Goal: Information Seeking & Learning: Learn about a topic

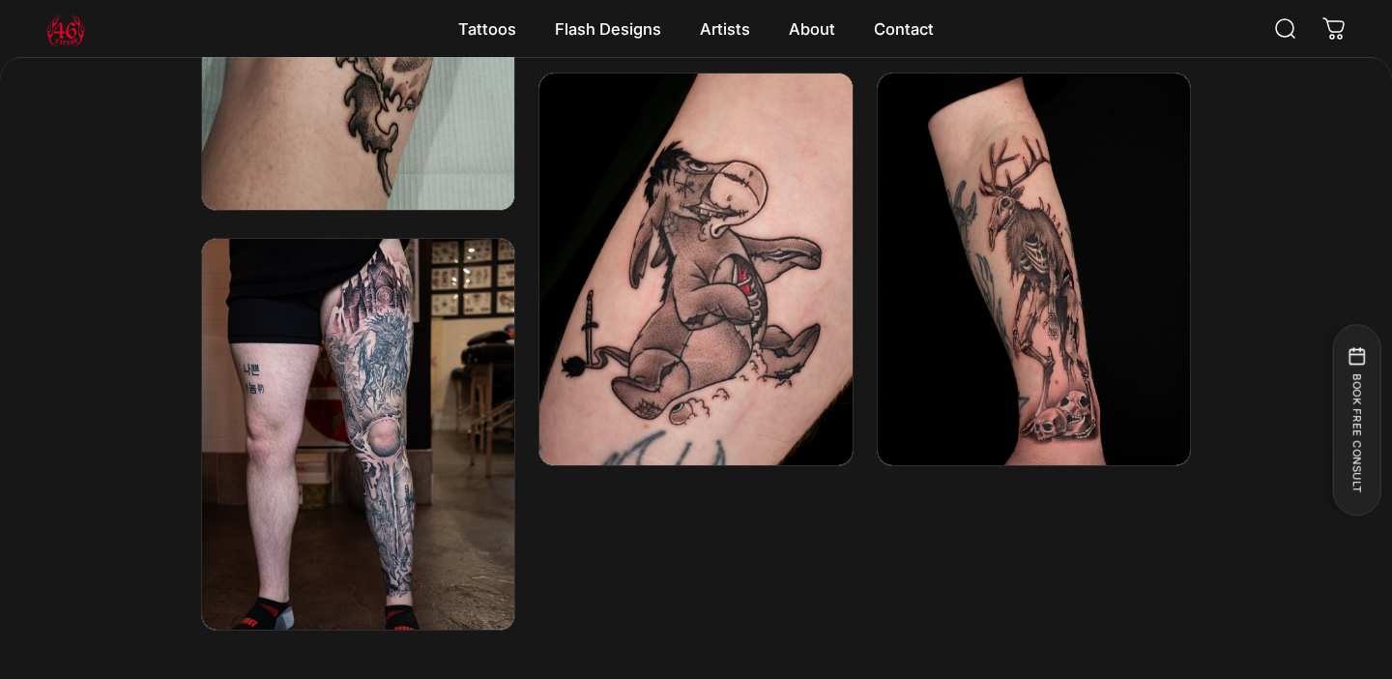
scroll to position [3806, 0]
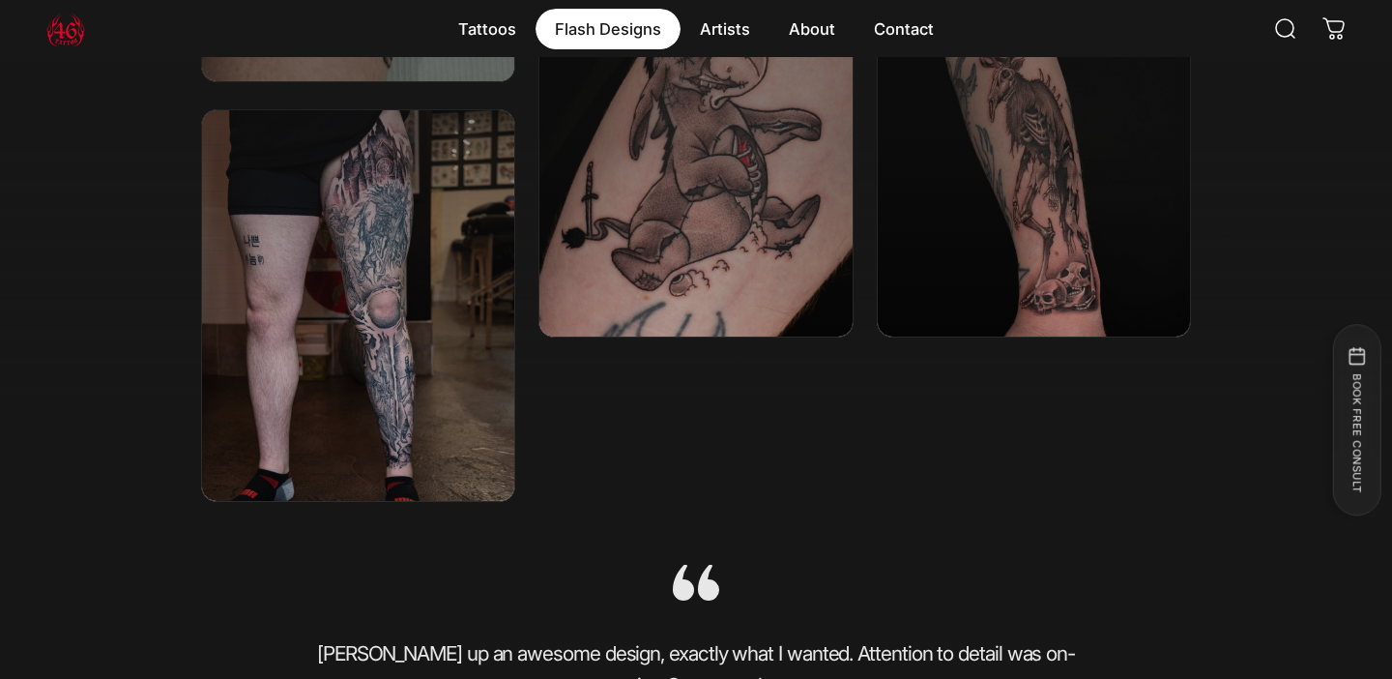
click at [629, 26] on magnet-element "Flash Designs Flash Designs" at bounding box center [608, 29] width 145 height 41
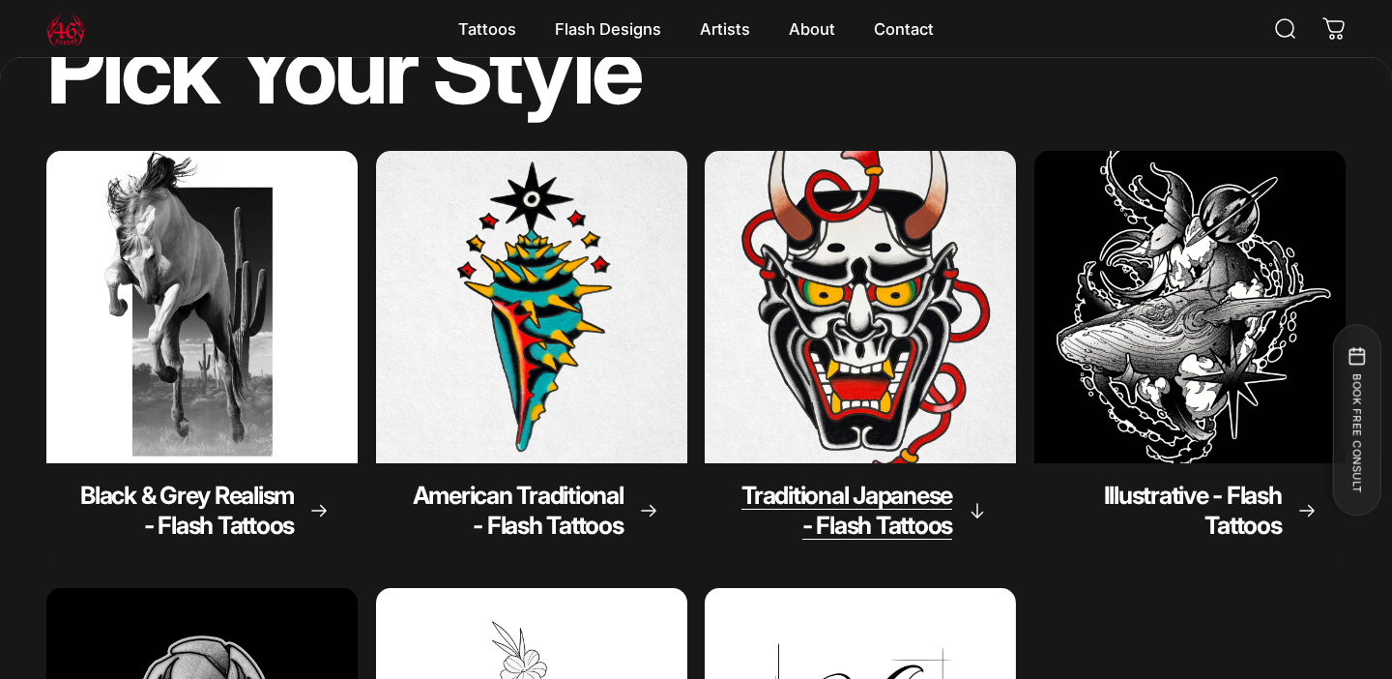
scroll to position [141, 0]
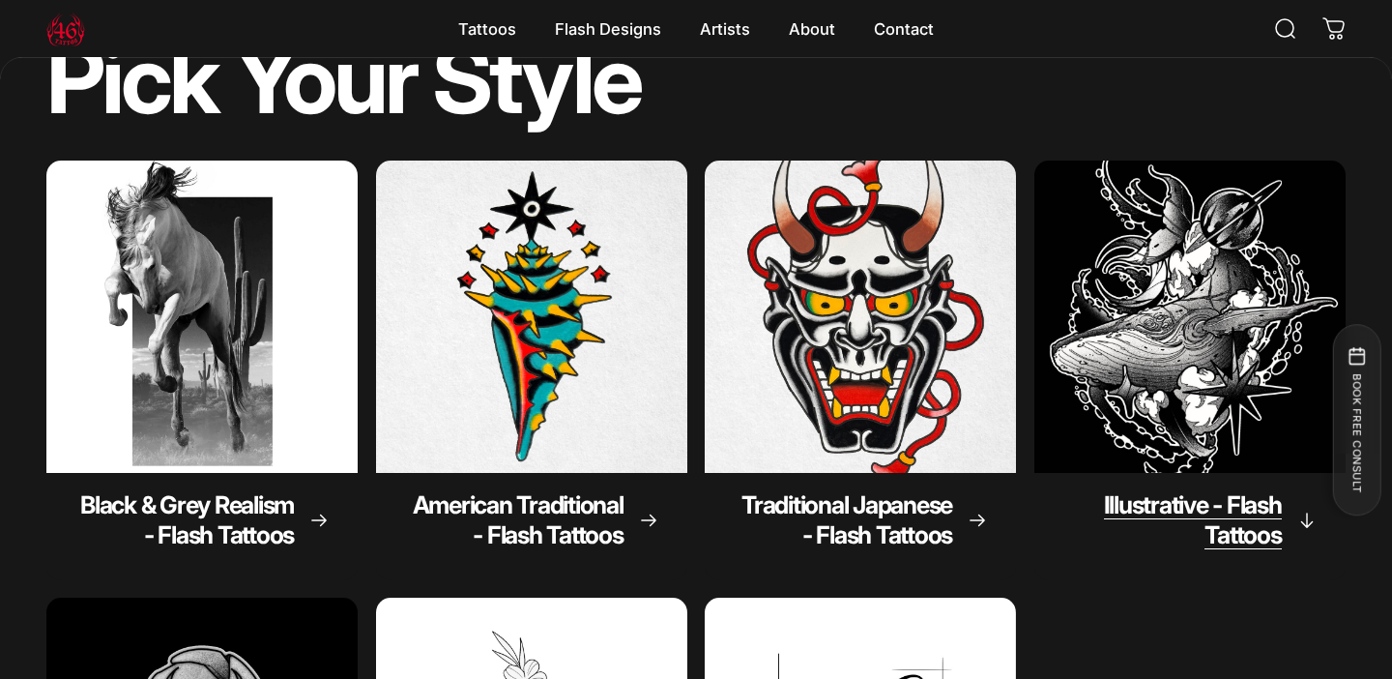
click at [1081, 331] on img "Illustrative - Flash Tattoos" at bounding box center [1190, 316] width 327 height 327
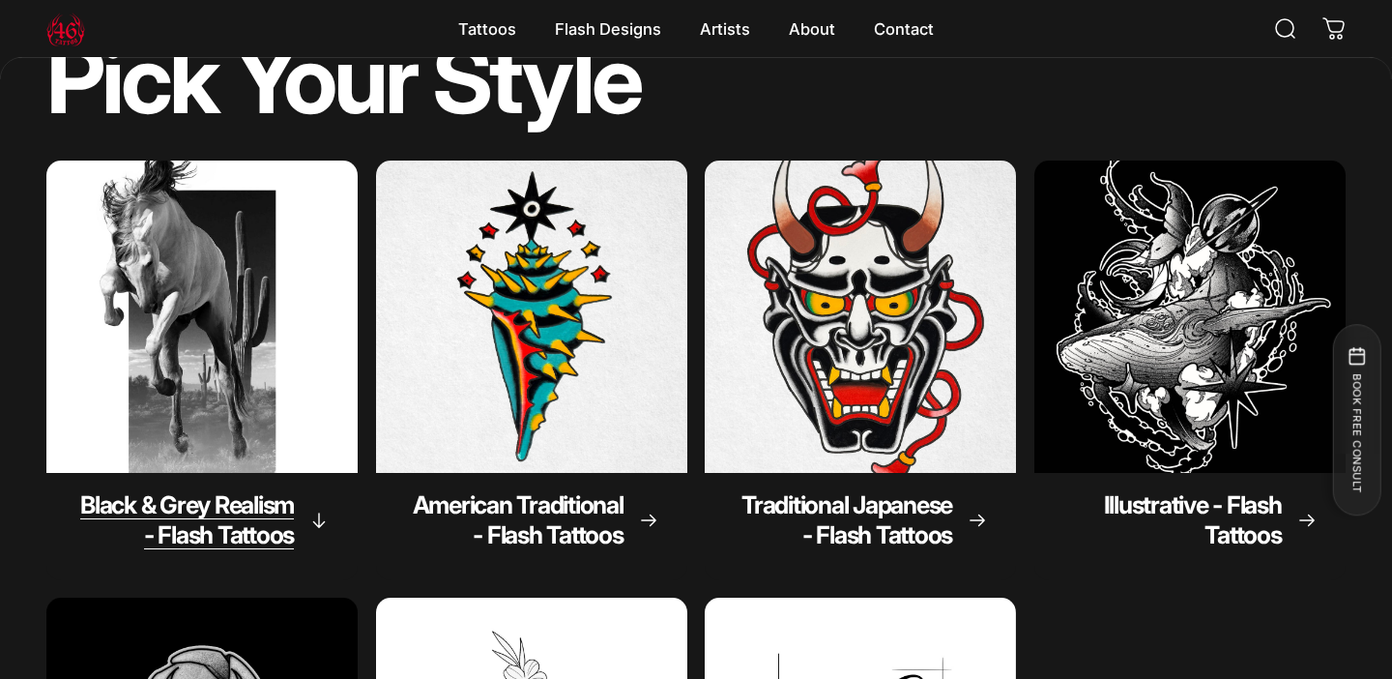
click at [131, 292] on img "Black & Grey Realism - Flash Tattoos" at bounding box center [202, 316] width 327 height 327
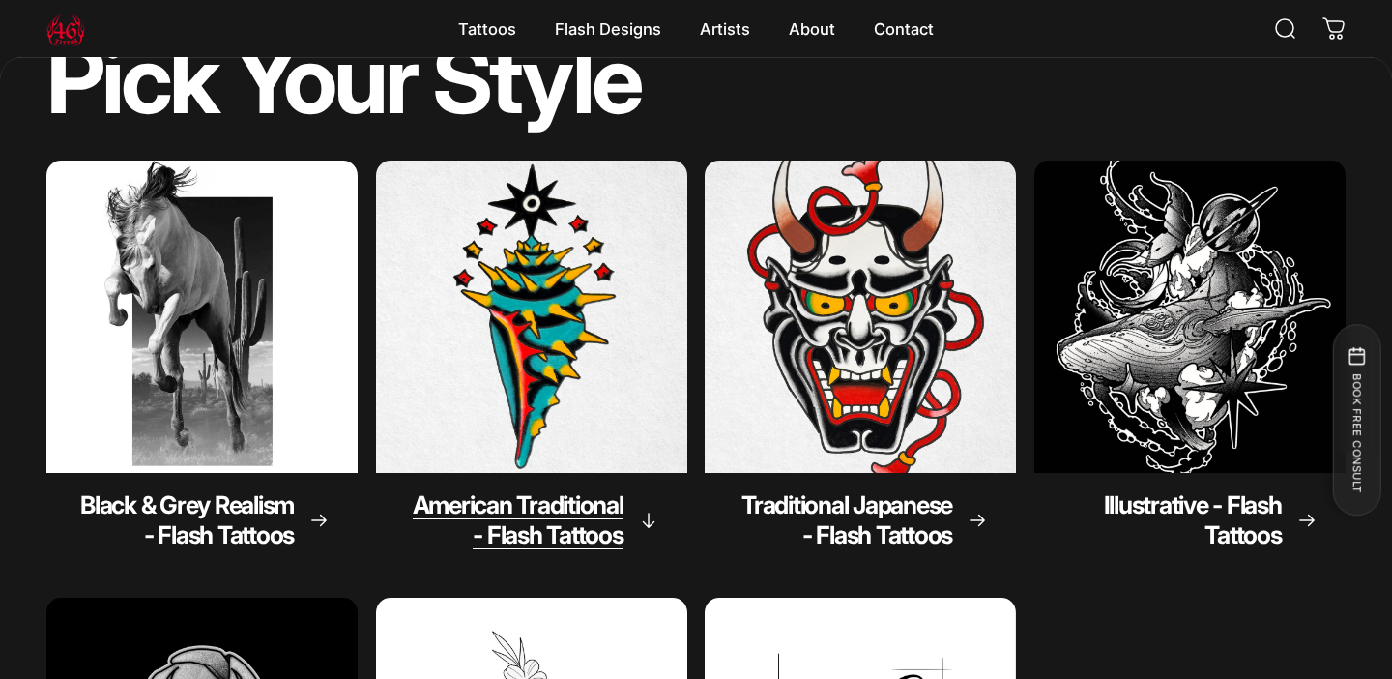
scroll to position [0, 0]
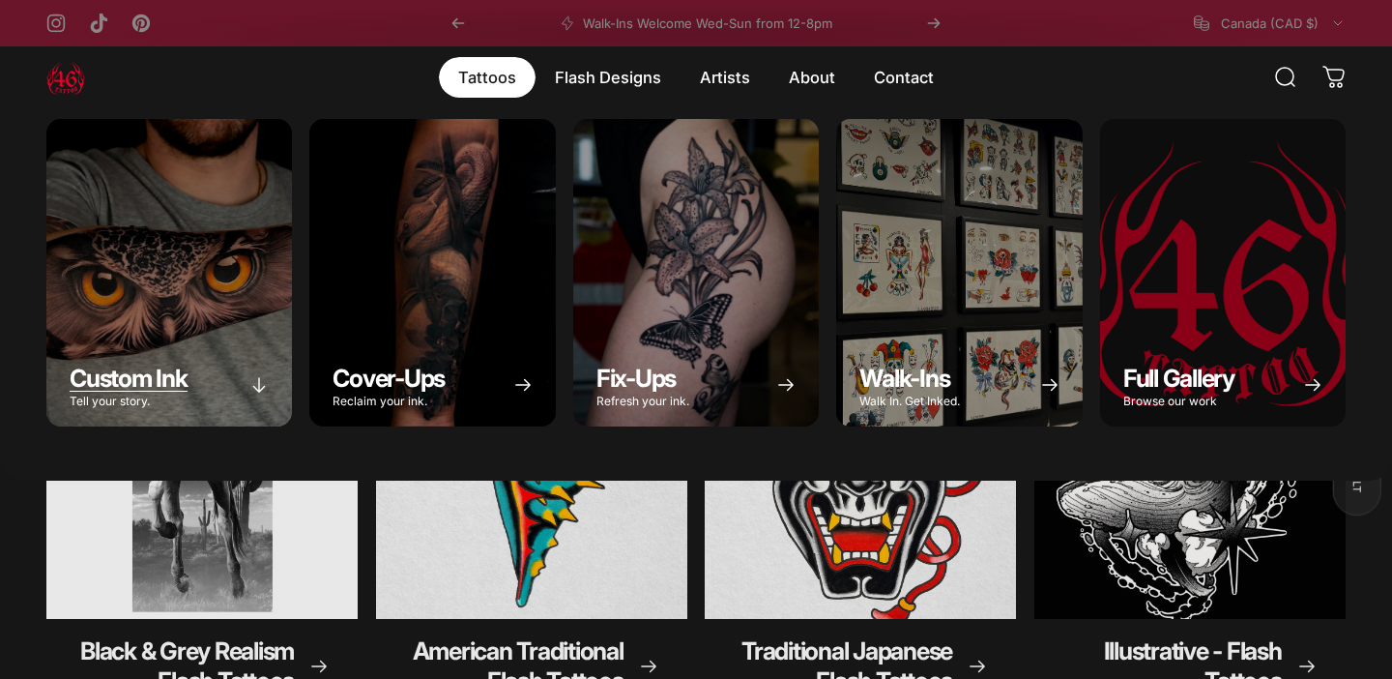
click at [210, 205] on div "Custom Ink" at bounding box center [169, 272] width 246 height 307
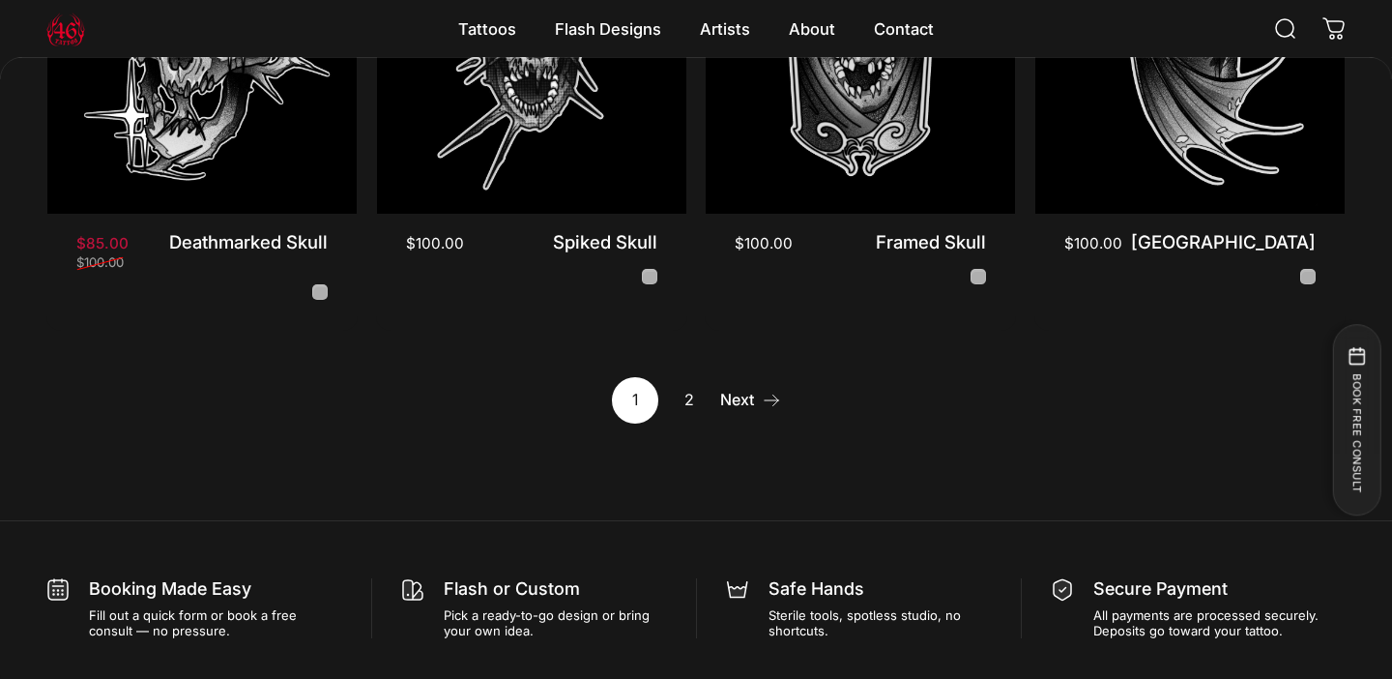
scroll to position [1852, 0]
click at [687, 375] on link "2" at bounding box center [689, 398] width 46 height 46
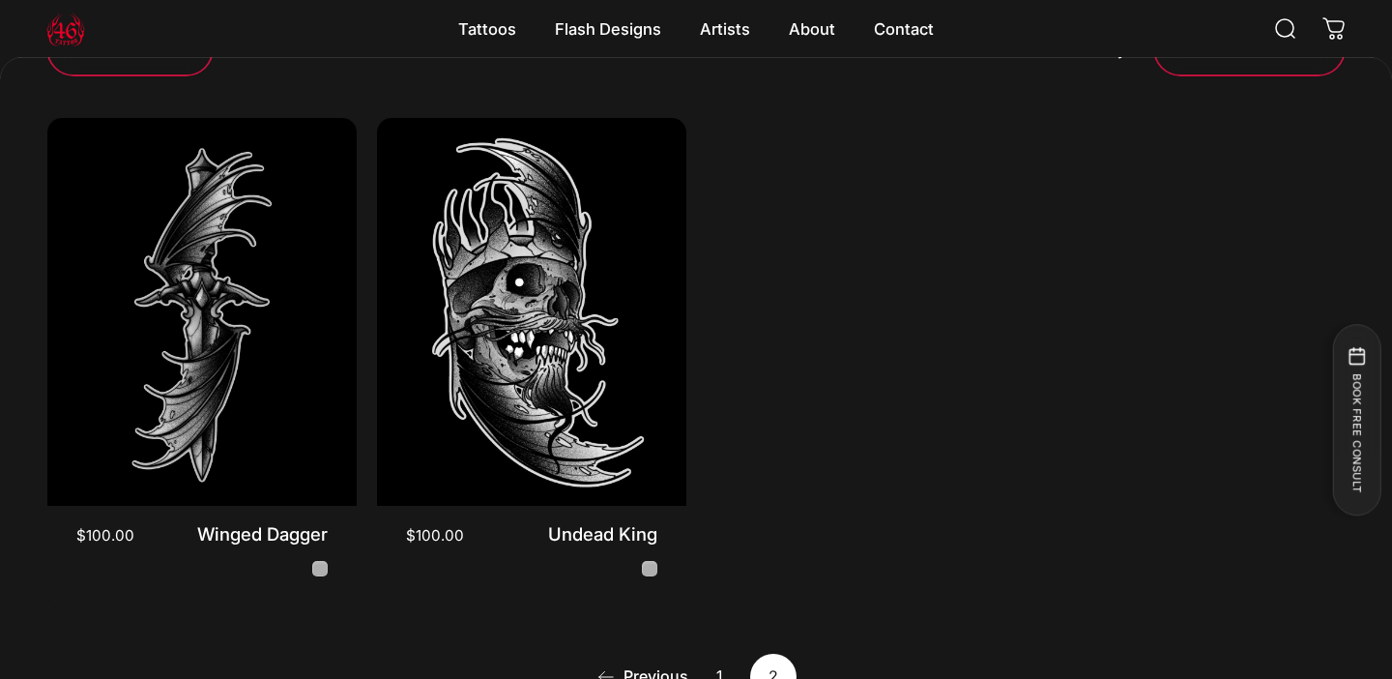
scroll to position [613, 0]
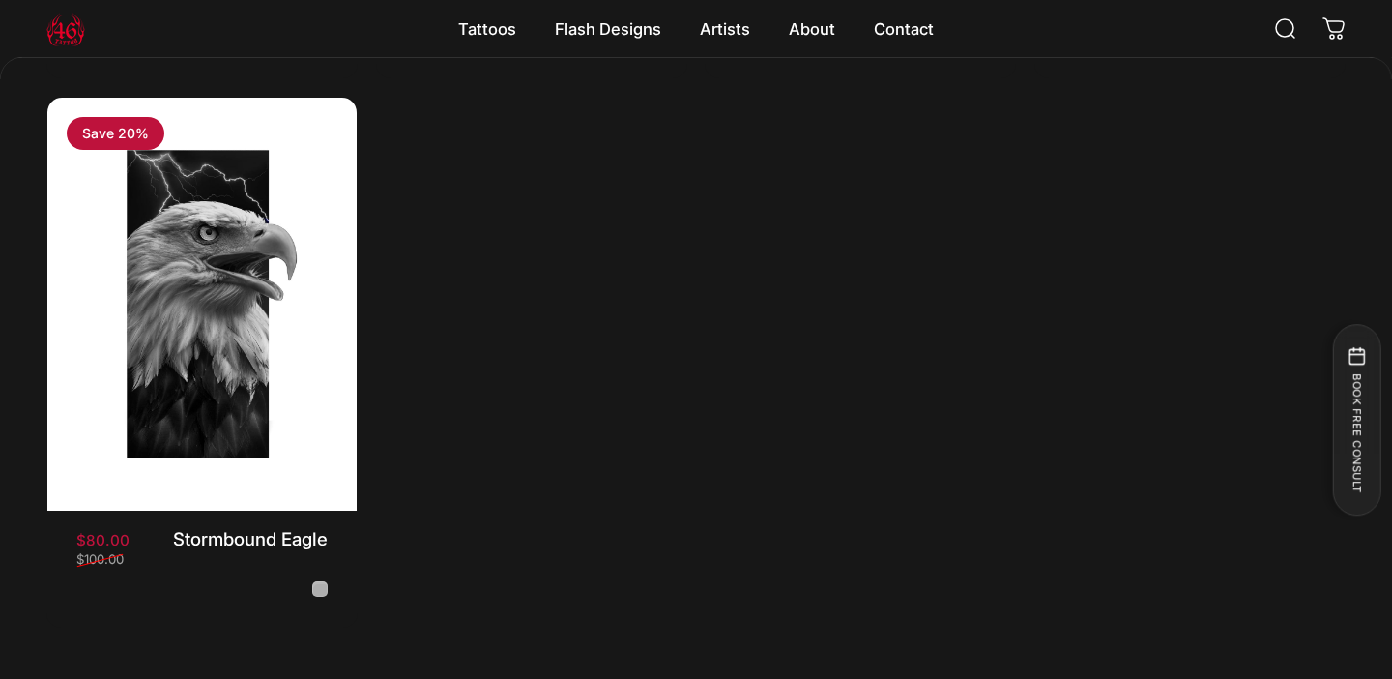
scroll to position [1345, 0]
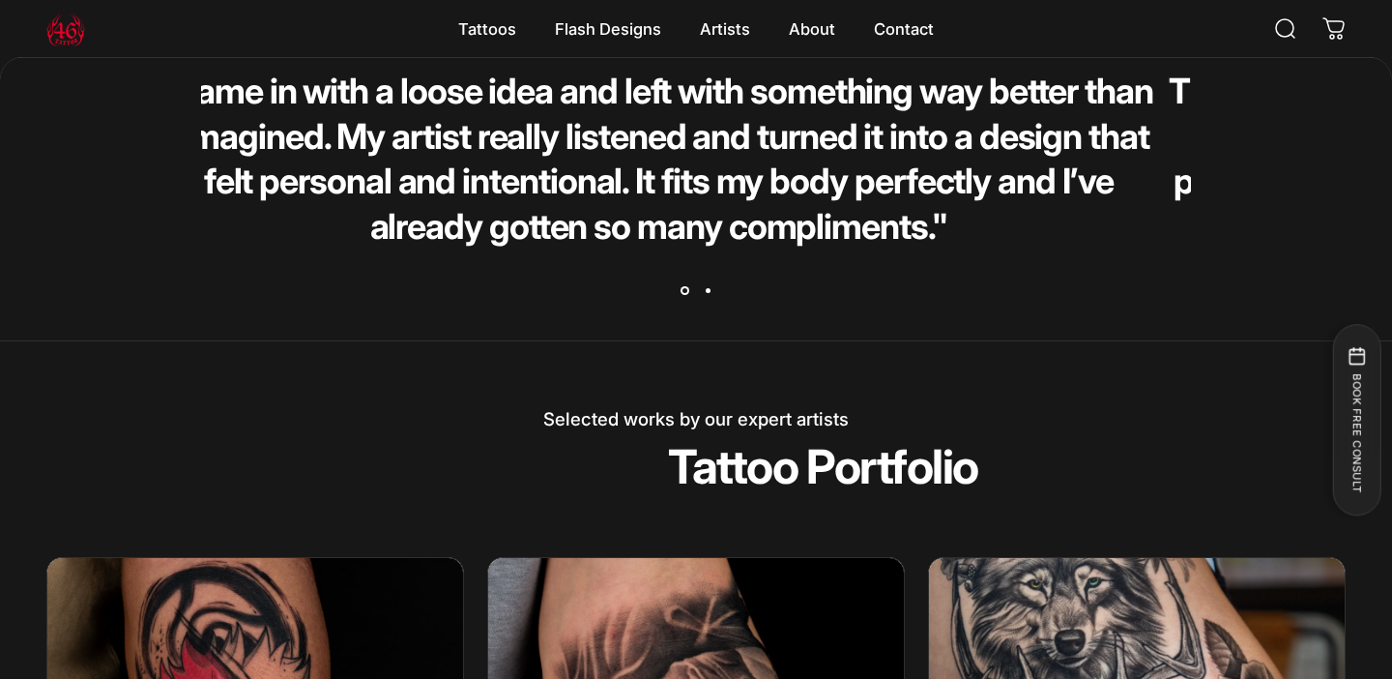
scroll to position [3035, 0]
